Goal: Browse casually: Explore the website without a specific task or goal

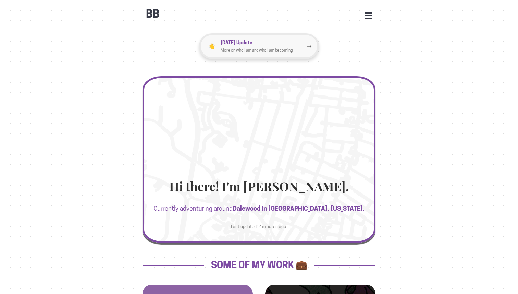
click at [290, 53] on p "More on who I am and who I am becoming." at bounding box center [264, 50] width 86 height 7
click at [271, 227] on div "Hi there! I'm [PERSON_NAME]. Currently adventuring around [GEOGRAPHIC_DATA] in …" at bounding box center [259, 208] width 233 height 60
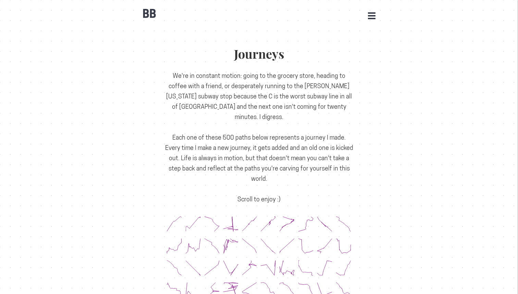
click at [233, 217] on icon at bounding box center [230, 224] width 15 height 15
click at [261, 216] on icon at bounding box center [268, 223] width 15 height 15
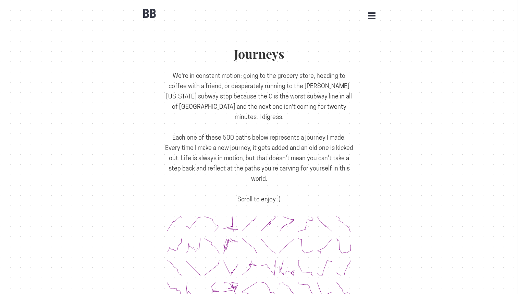
click at [275, 216] on icon at bounding box center [268, 223] width 15 height 15
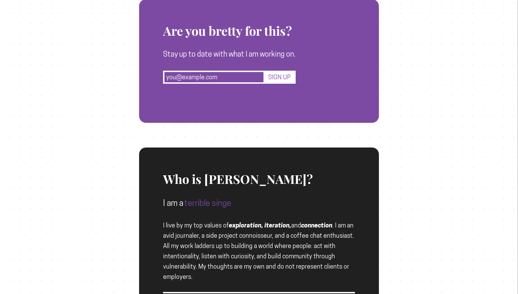
scroll to position [1428, 0]
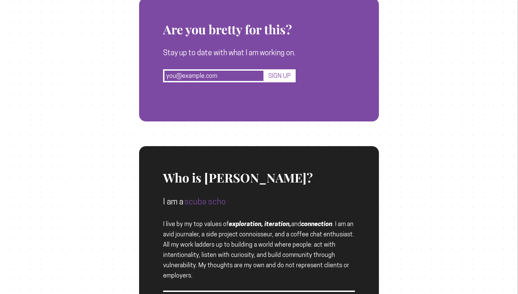
click at [276, 220] on span "I live by my top values of exploration, iteration, and connection . I am an avi…" at bounding box center [258, 249] width 191 height 59
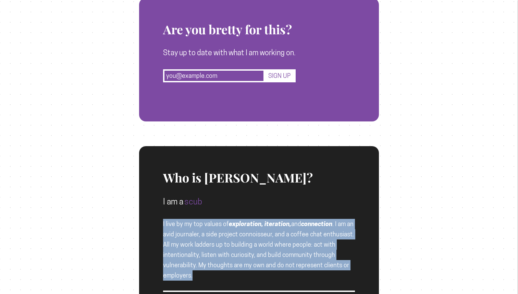
click at [276, 220] on span "I live by my top values of exploration, iteration, and connection . I am an avi…" at bounding box center [258, 249] width 191 height 59
click at [264, 220] on span "I live by my top values of exploration, iteration, and connection . I am an avi…" at bounding box center [258, 249] width 191 height 59
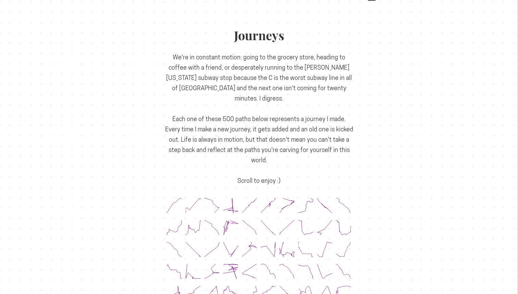
scroll to position [0, 0]
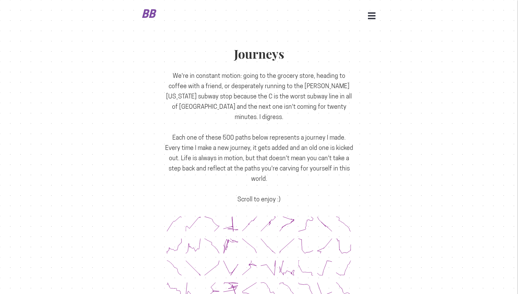
click at [154, 16] on b "BB" at bounding box center [149, 13] width 17 height 13
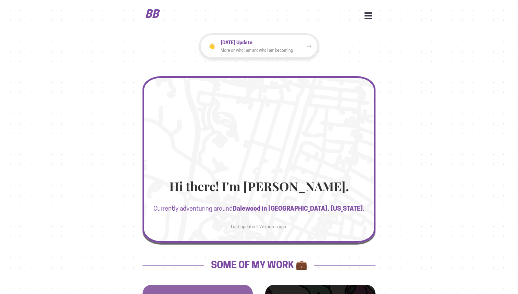
click at [152, 4] on div "BB Open Menu HOME STATS WORK JOURNEYS UPDATES CONTACT FACEBOOK INSTAGRAM LINKED…" at bounding box center [259, 10] width 233 height 21
click at [152, 11] on b "BB" at bounding box center [152, 13] width 17 height 13
click at [368, 12] on div "BB Open Menu HOME STATS WORK JOURNEYS UPDATES CONTACT FACEBOOK INSTAGRAM LINKED…" at bounding box center [259, 10] width 233 height 21
click at [368, 14] on button "Open Menu" at bounding box center [369, 15] width 8 height 6
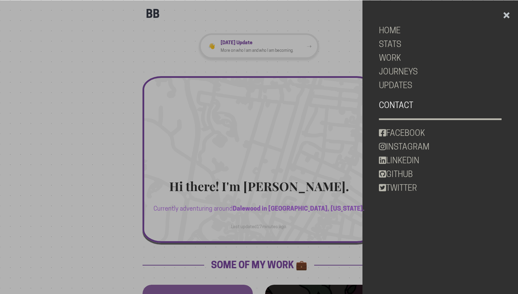
click at [404, 104] on link "CONTACT" at bounding box center [440, 105] width 123 height 14
click at [408, 40] on link "STATS" at bounding box center [440, 44] width 123 height 14
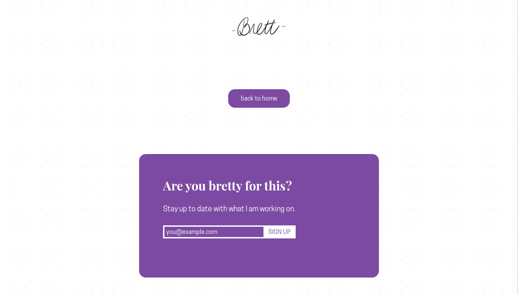
scroll to position [2373, 0]
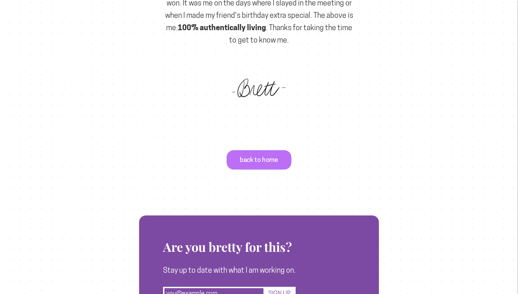
click at [270, 150] on p "back to home" at bounding box center [259, 160] width 65 height 20
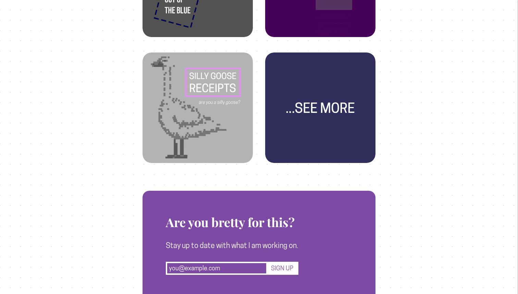
scroll to position [484, 0]
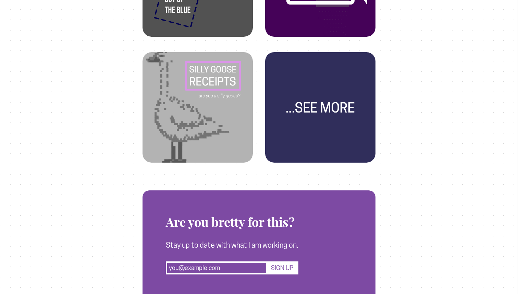
click at [236, 110] on img at bounding box center [198, 101] width 94 height 94
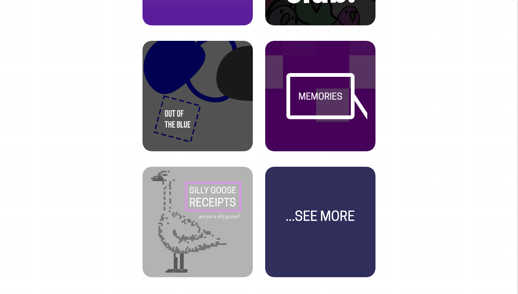
scroll to position [362, 0]
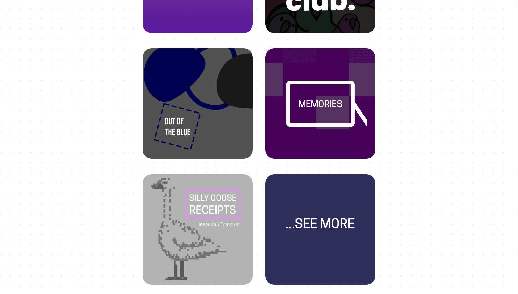
click at [363, 208] on img at bounding box center [321, 223] width 94 height 94
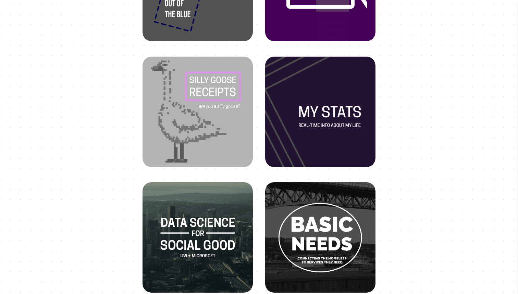
scroll to position [306, 0]
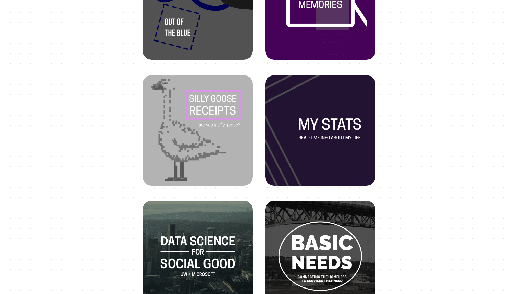
click at [342, 147] on img at bounding box center [321, 124] width 94 height 94
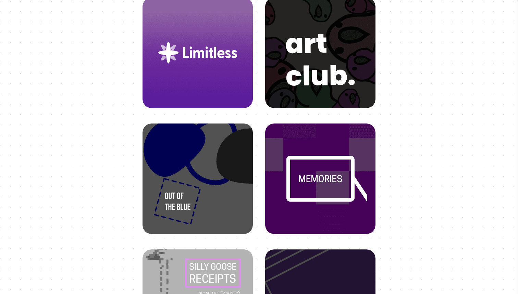
scroll to position [125, 0]
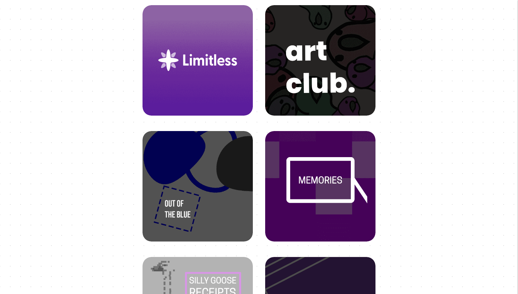
click at [328, 192] on img at bounding box center [321, 180] width 94 height 94
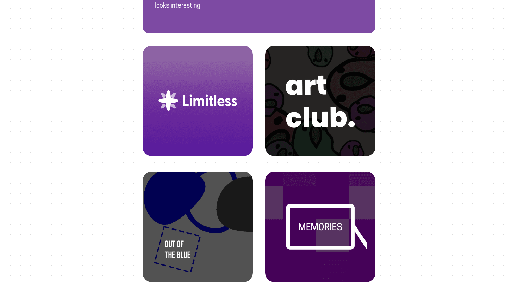
scroll to position [85, 0]
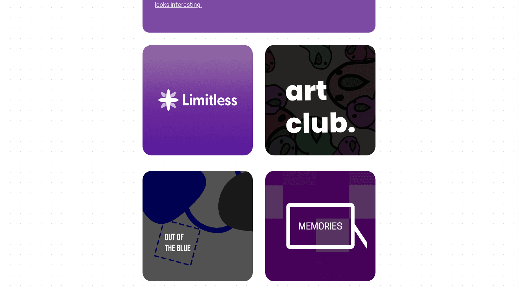
click at [202, 218] on img at bounding box center [198, 220] width 94 height 94
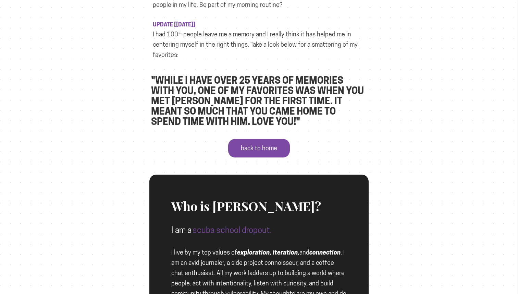
scroll to position [431, 0]
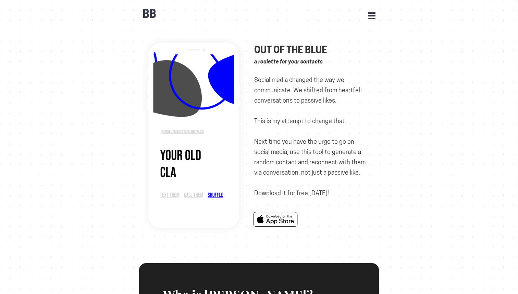
click at [316, 171] on span "Social media changed the way we communicate. We shifted from heartfelt conversa…" at bounding box center [309, 136] width 111 height 120
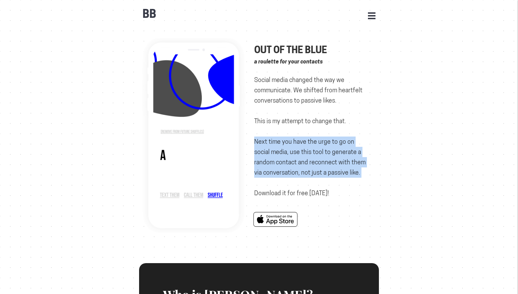
click at [316, 171] on span "Social media changed the way we communicate. We shifted from heartfelt conversa…" at bounding box center [309, 136] width 111 height 120
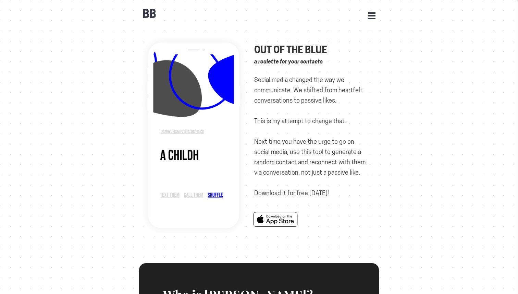
click at [303, 203] on div "Out of the Blue a roulette for your contacts Social media changed the way we co…" at bounding box center [312, 134] width 117 height 192
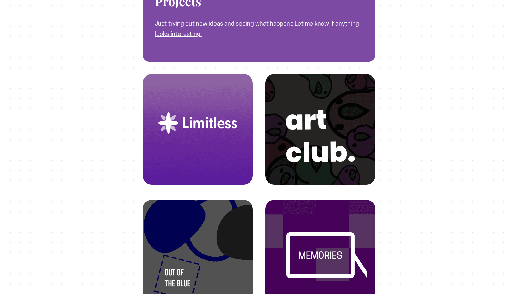
scroll to position [34, 0]
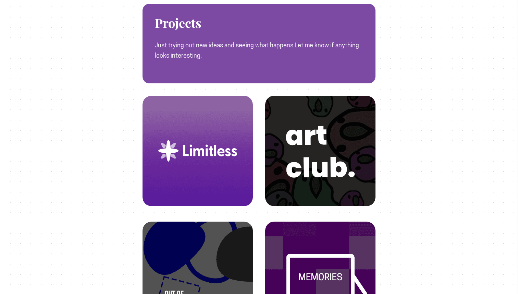
click at [334, 138] on img at bounding box center [321, 145] width 94 height 94
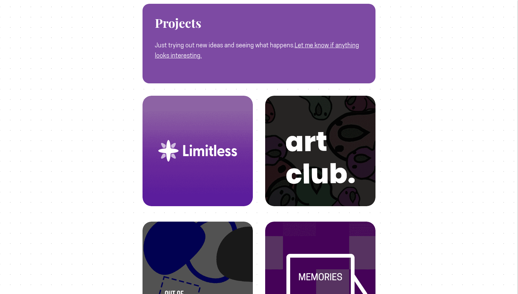
scroll to position [0, 0]
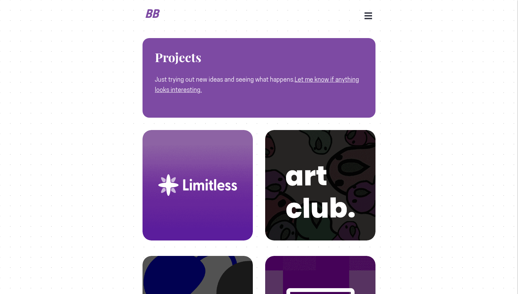
click at [159, 14] on b "BB" at bounding box center [152, 13] width 17 height 13
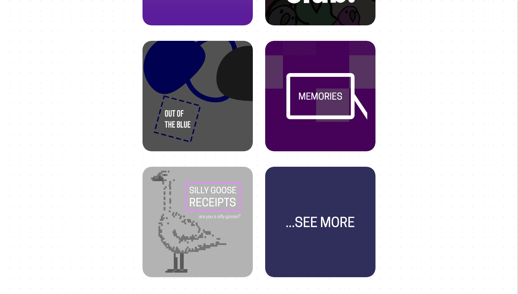
scroll to position [363, 0]
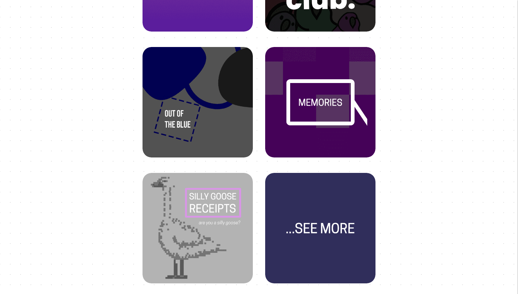
click at [195, 84] on img at bounding box center [198, 96] width 94 height 94
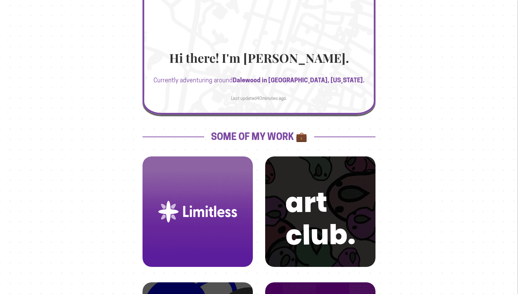
scroll to position [0, 0]
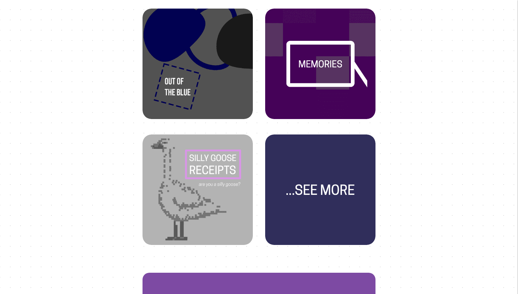
scroll to position [427, 0]
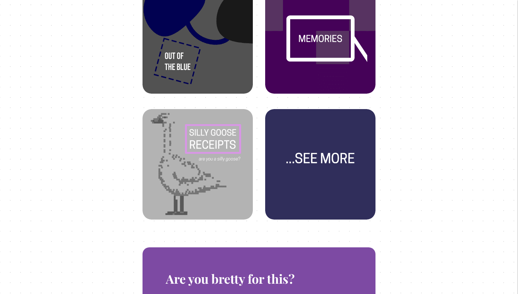
click at [329, 194] on img at bounding box center [321, 158] width 94 height 94
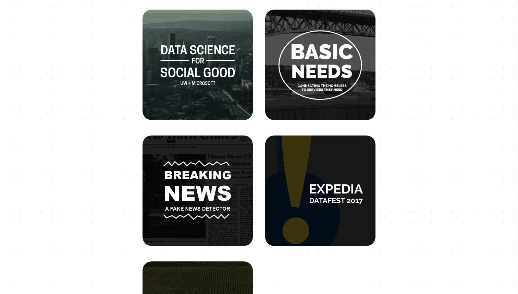
scroll to position [476, 0]
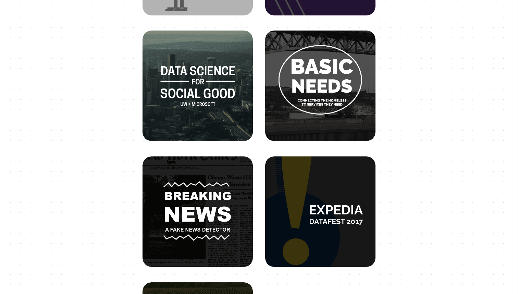
click at [348, 90] on img at bounding box center [321, 80] width 94 height 94
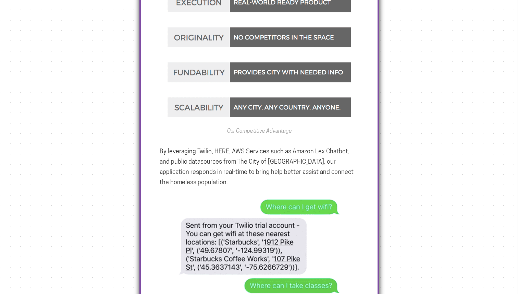
scroll to position [535, 0]
click at [229, 173] on p "By leveraging Twilio, HERE, AWS Services such as Amazon Lex Chatbot, and public…" at bounding box center [259, 166] width 199 height 41
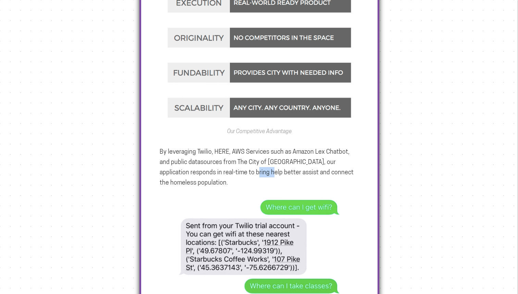
click at [233, 171] on p "By leveraging Twilio, HERE, AWS Services such as Amazon Lex Chatbot, and public…" at bounding box center [259, 166] width 199 height 41
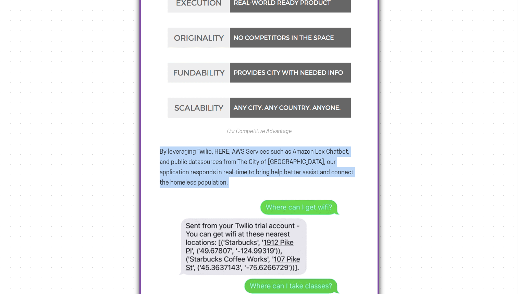
click at [295, 150] on p "By leveraging Twilio, HERE, AWS Services such as Amazon Lex Chatbot, and public…" at bounding box center [259, 166] width 199 height 41
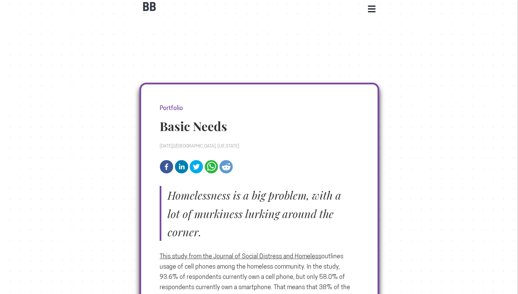
scroll to position [0, 0]
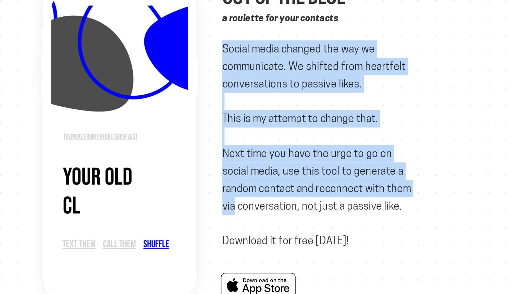
drag, startPoint x: 254, startPoint y: 81, endPoint x: 378, endPoint y: 165, distance: 149.8
click at [378, 165] on div "Out of the Blue a roulette for your contacts Social media changed the way we co…" at bounding box center [259, 142] width 240 height 208
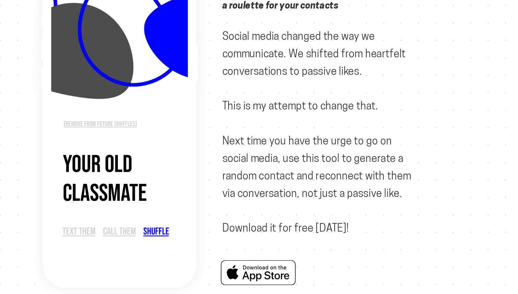
click at [189, 117] on img at bounding box center [193, 135] width 108 height 194
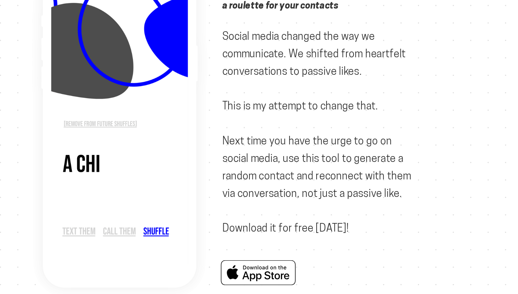
click at [189, 117] on img at bounding box center [193, 135] width 108 height 194
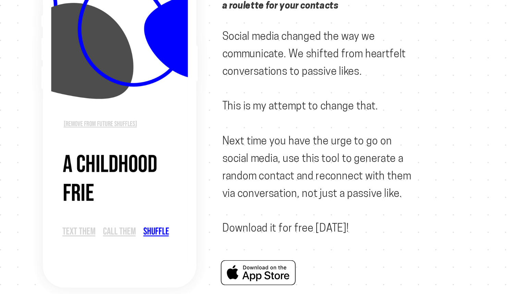
click at [189, 117] on img at bounding box center [193, 135] width 108 height 194
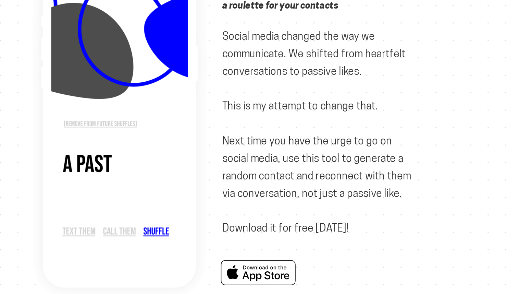
click at [189, 117] on img at bounding box center [193, 135] width 108 height 194
click at [193, 116] on img at bounding box center [193, 135] width 108 height 194
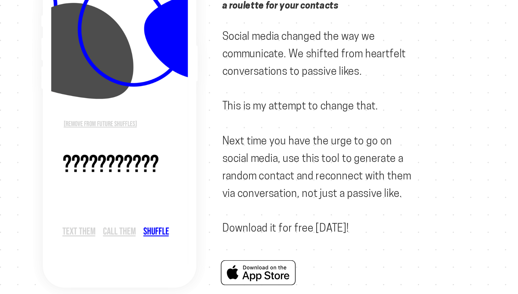
click at [293, 157] on div "Out of the Blue a roulette for your contacts Social media changed the way we co…" at bounding box center [312, 134] width 117 height 192
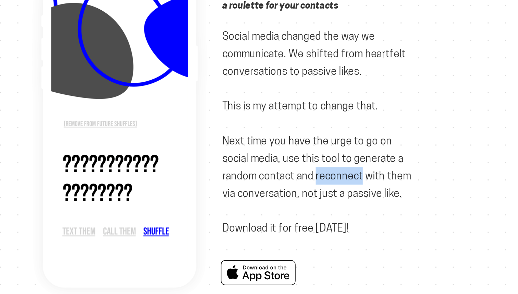
click at [293, 157] on div "Out of the Blue a roulette for your contacts Social media changed the way we co…" at bounding box center [312, 134] width 117 height 192
